Goal: Information Seeking & Learning: Learn about a topic

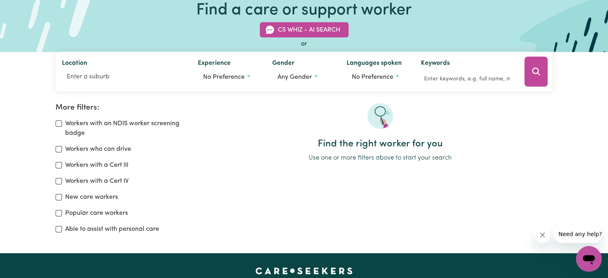
scroll to position [120, 0]
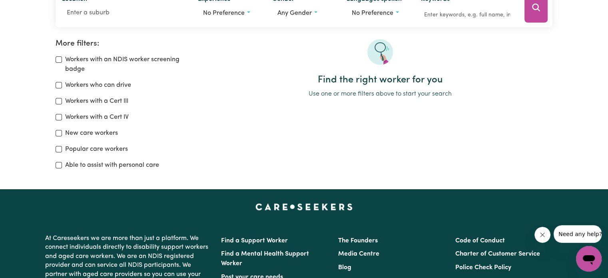
click at [88, 134] on label "New care workers" at bounding box center [91, 133] width 53 height 10
click at [62, 134] on input "New care workers" at bounding box center [59, 133] width 6 height 6
checkbox input "true"
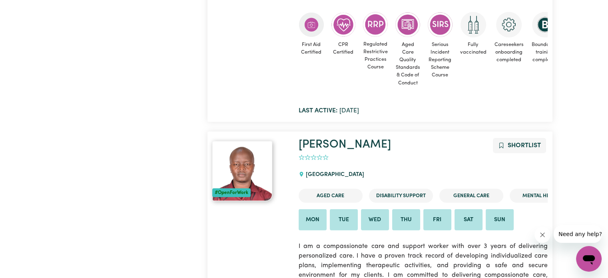
scroll to position [2014, 0]
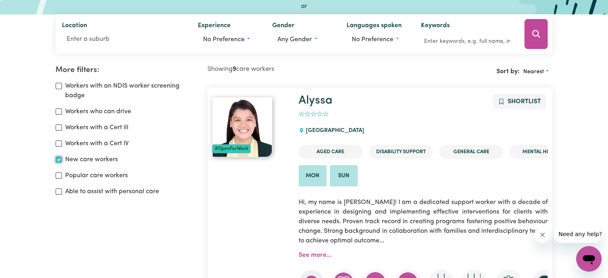
scroll to position [80, 0]
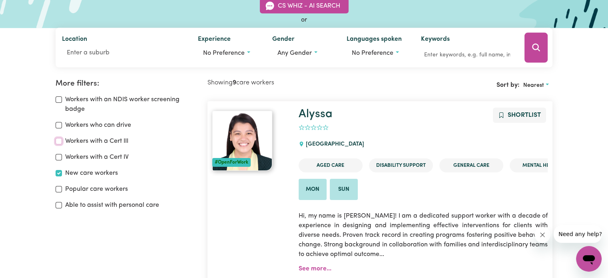
click at [59, 142] on input "Workers with a Cert III" at bounding box center [59, 141] width 6 height 6
checkbox input "true"
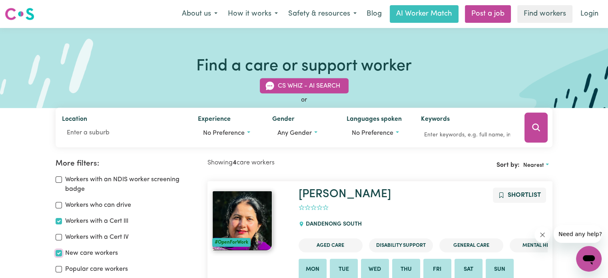
click at [59, 251] on input "New care workers" at bounding box center [59, 253] width 6 height 6
checkbox input "false"
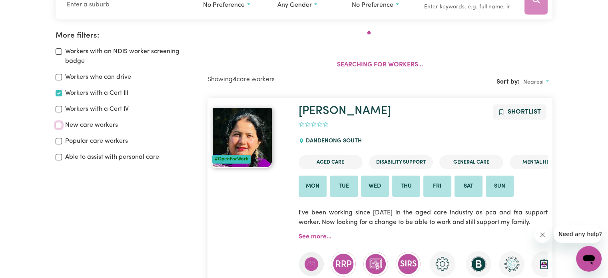
scroll to position [134, 0]
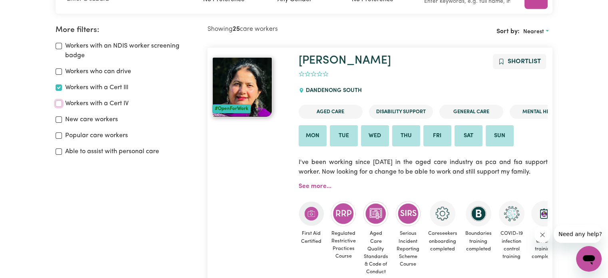
click at [61, 103] on input "Workers with a Cert IV" at bounding box center [59, 103] width 6 height 6
checkbox input "true"
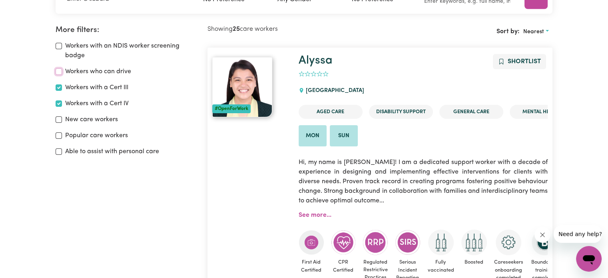
click at [60, 71] on input "Workers who can drive" at bounding box center [59, 71] width 6 height 6
checkbox input "true"
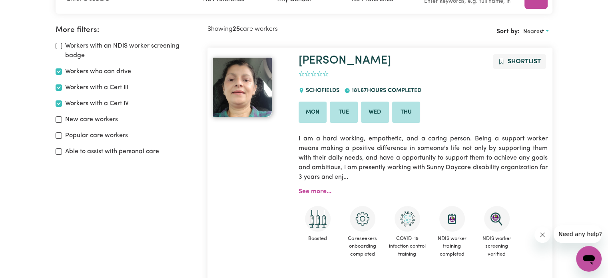
click at [58, 123] on div "New care workers" at bounding box center [127, 120] width 142 height 10
click at [58, 122] on input "New care workers" at bounding box center [59, 119] width 6 height 6
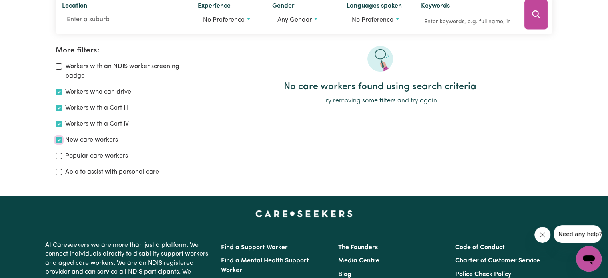
scroll to position [94, 0]
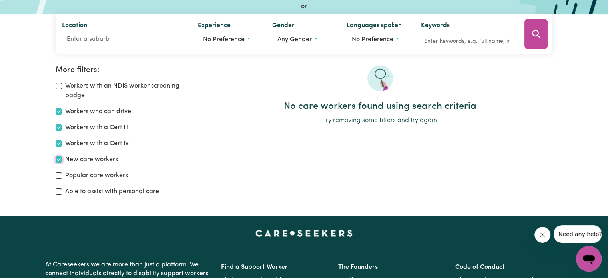
click at [59, 161] on input "New care workers" at bounding box center [59, 159] width 6 height 6
checkbox input "false"
